Goal: Use online tool/utility: Utilize a website feature to perform a specific function

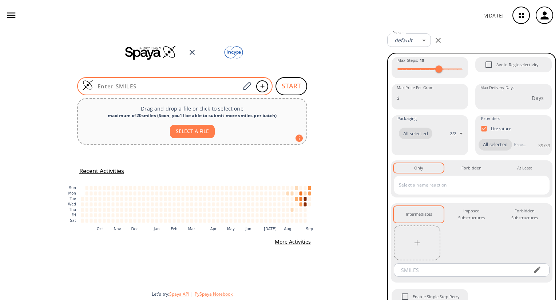
click at [222, 85] on input at bounding box center [166, 86] width 147 height 7
paste input "NC1CCCCC1"
type input "NC1CCCCC1"
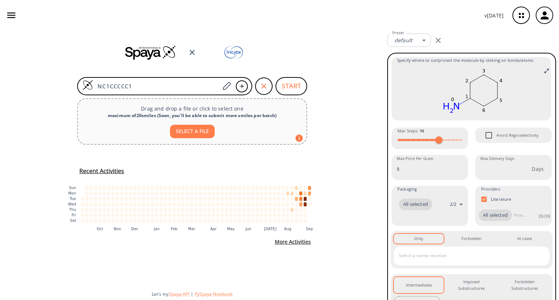
click at [62, 58] on div at bounding box center [192, 52] width 384 height 16
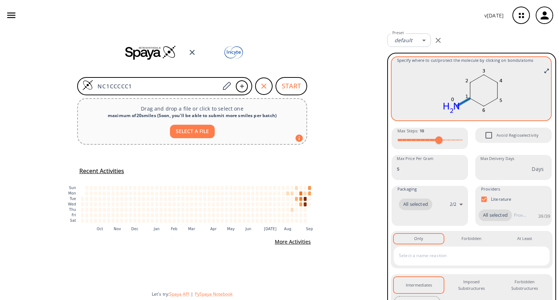
click at [460, 102] on icon at bounding box center [462, 103] width 5 height 3
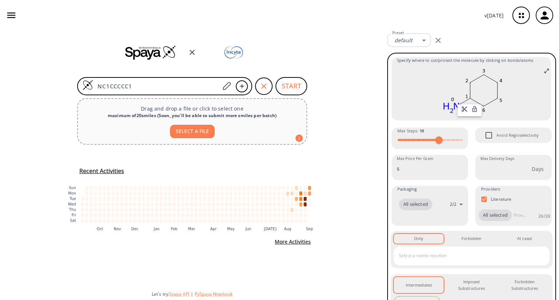
click at [542, 72] on div at bounding box center [279, 150] width 559 height 300
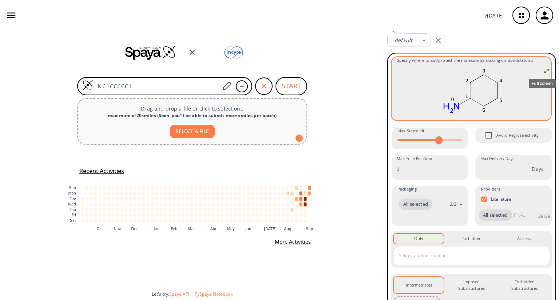
click at [544, 71] on icon "Full screen" at bounding box center [547, 71] width 6 height 6
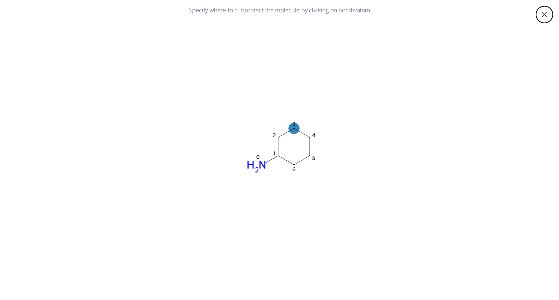
click at [295, 123] on ellipse at bounding box center [294, 128] width 11 height 11
click at [285, 133] on div at bounding box center [279, 150] width 559 height 300
click at [285, 133] on icon at bounding box center [287, 133] width 16 height 9
click at [287, 142] on icon at bounding box center [285, 142] width 7 height 7
click at [285, 132] on icon at bounding box center [287, 133] width 16 height 9
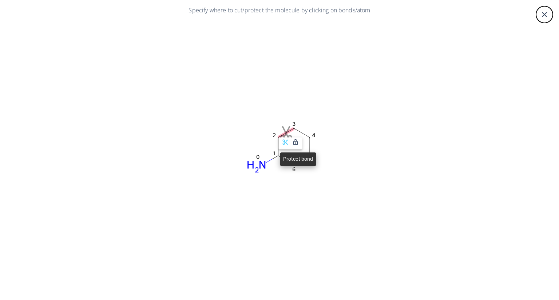
click at [298, 142] on icon at bounding box center [295, 142] width 7 height 7
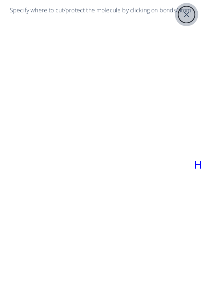
click at [188, 18] on icon "close" at bounding box center [186, 14] width 9 height 9
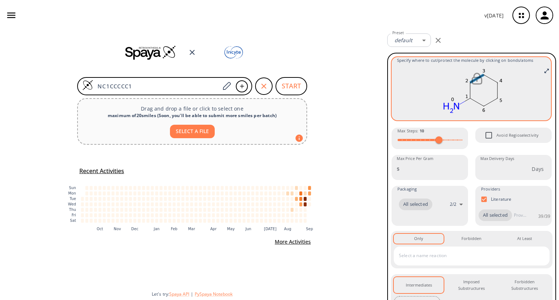
click at [474, 79] on icon at bounding box center [477, 79] width 14 height 8
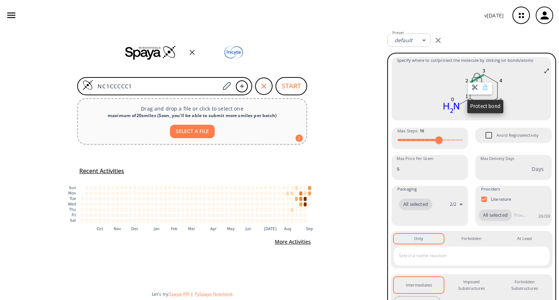
click at [485, 89] on icon at bounding box center [485, 87] width 7 height 7
